Goal: Task Accomplishment & Management: Use online tool/utility

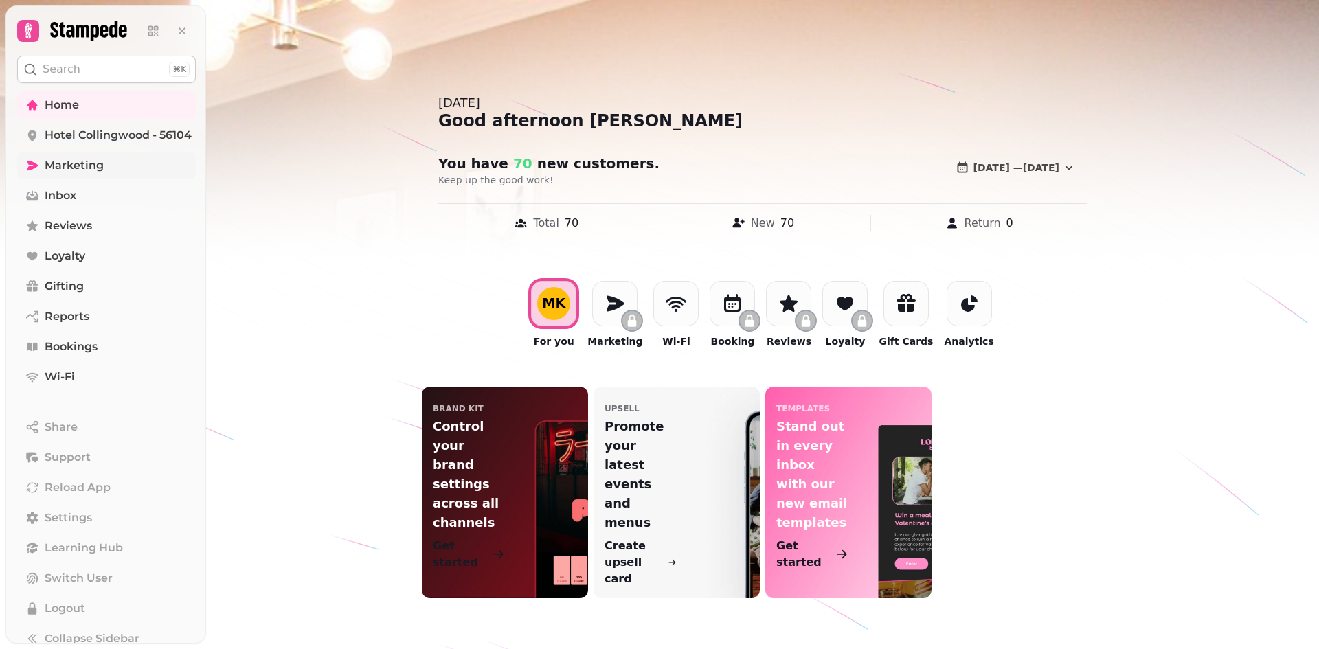
click at [36, 161] on icon at bounding box center [32, 166] width 14 height 14
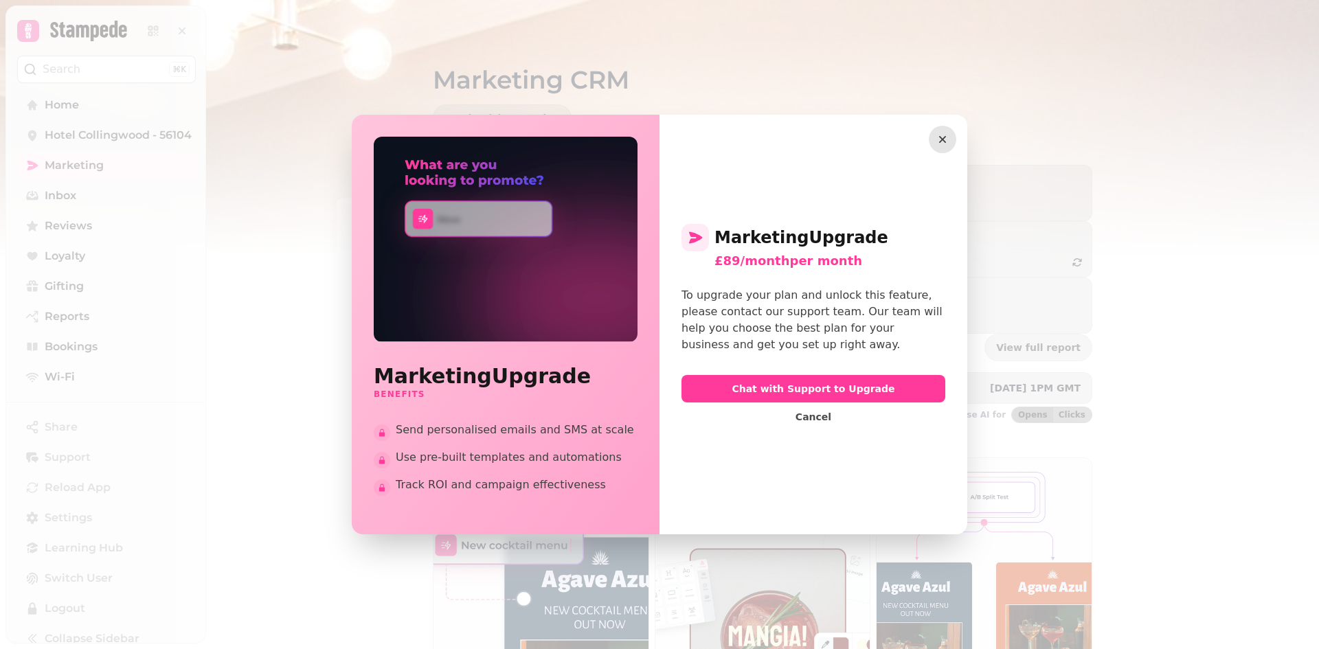
click at [947, 136] on icon "button" at bounding box center [943, 140] width 14 height 14
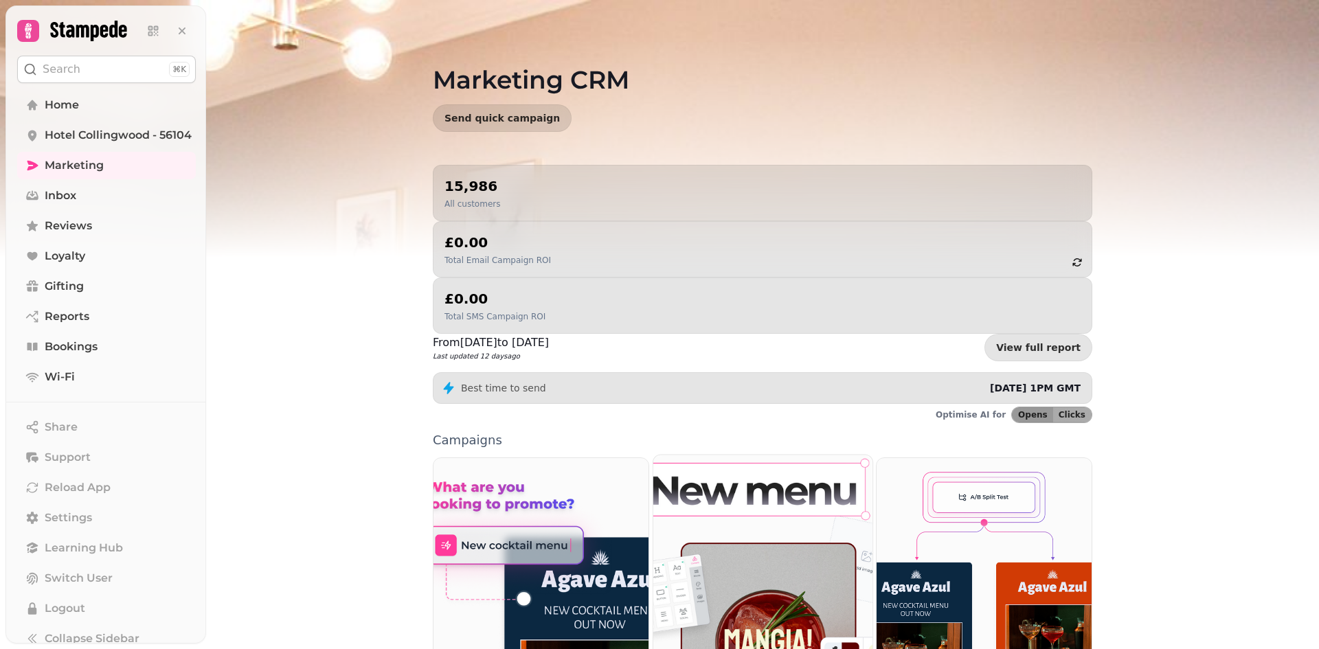
scroll to position [115, 0]
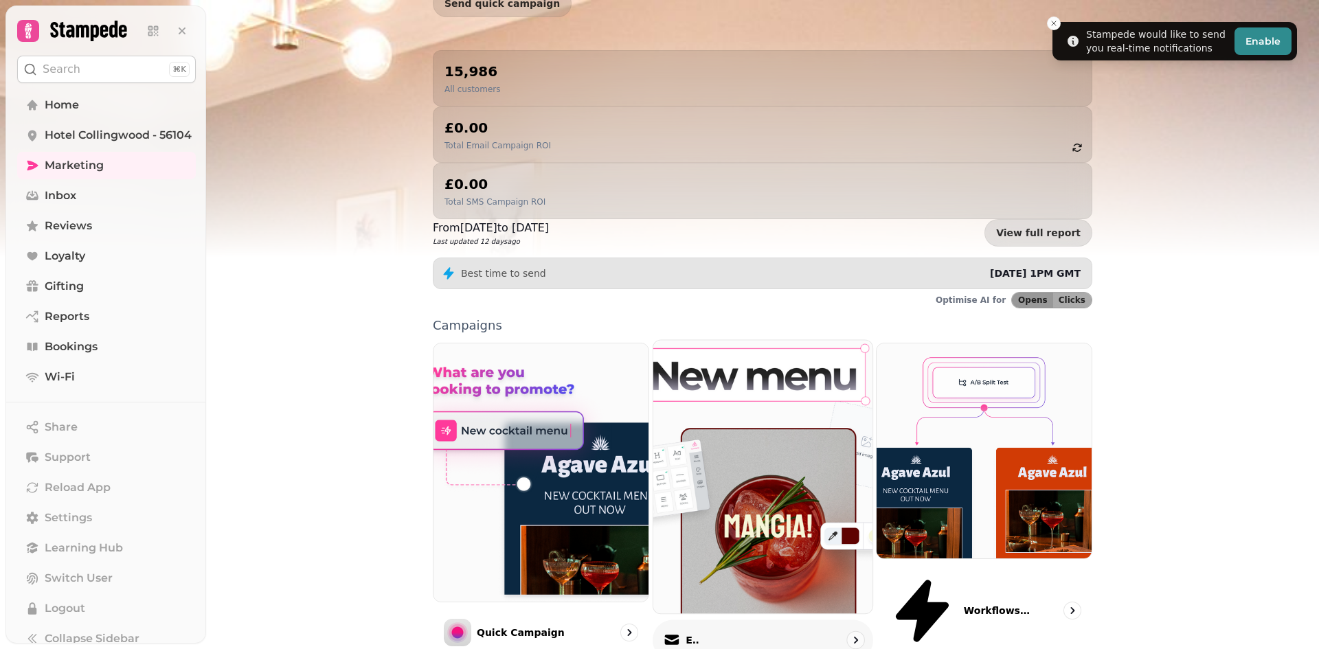
click at [755, 412] on img at bounding box center [762, 477] width 241 height 301
